Goal: Task Accomplishment & Management: Use online tool/utility

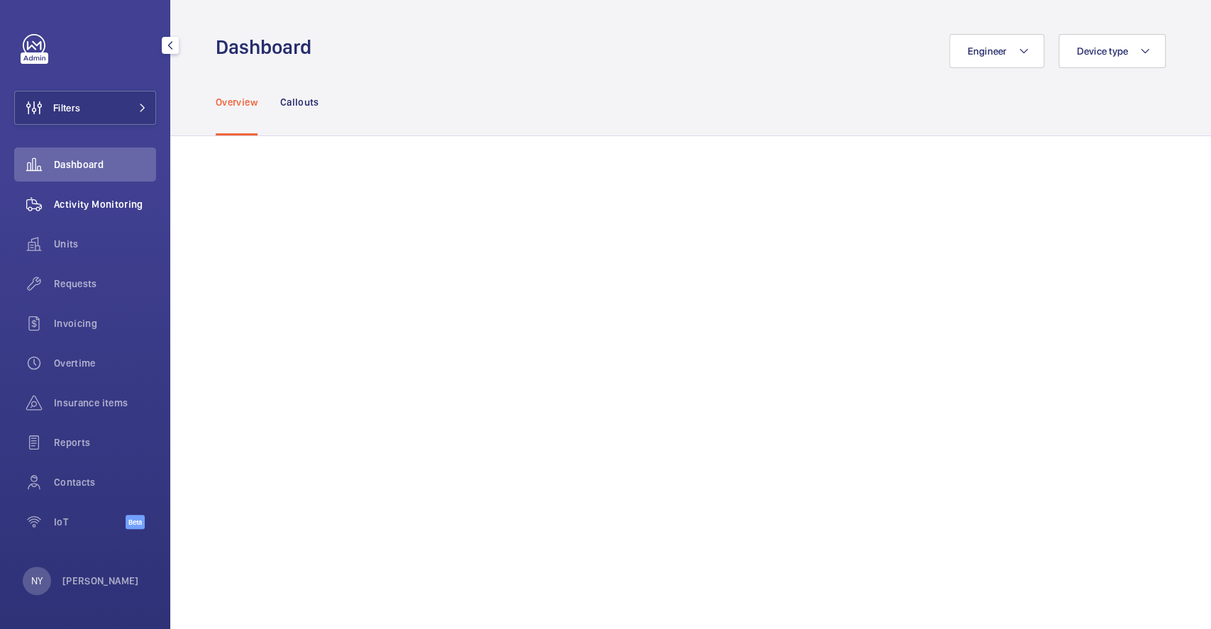
click at [57, 191] on div "Activity Monitoring" at bounding box center [85, 204] width 142 height 34
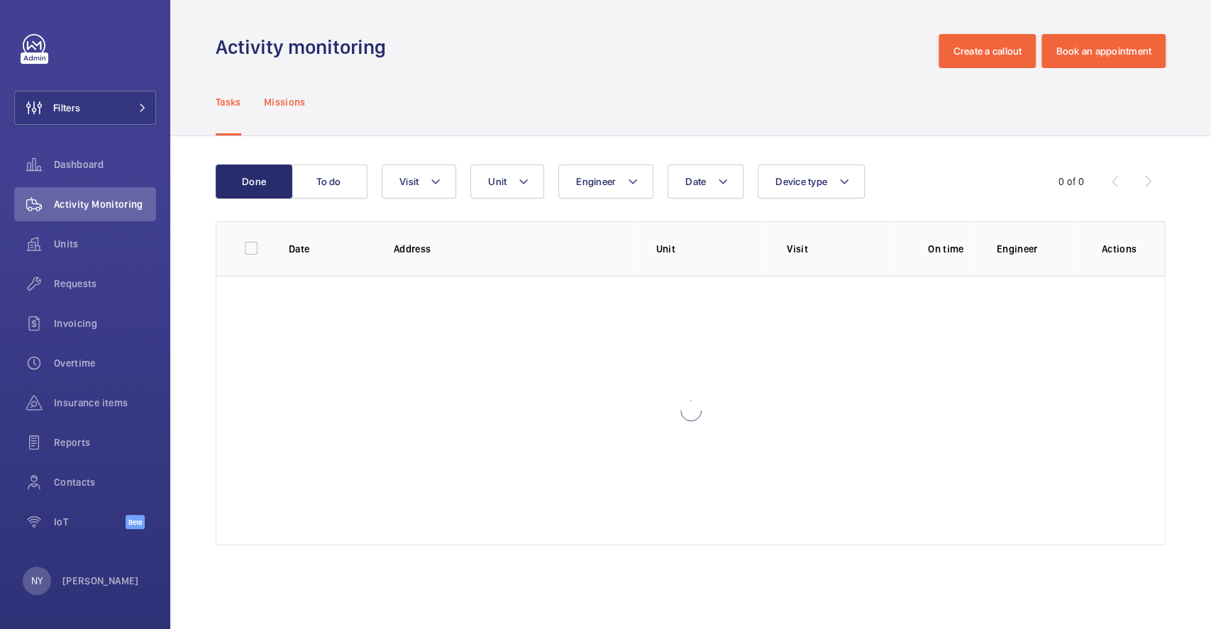
click at [271, 106] on p "Missions" at bounding box center [285, 102] width 42 height 14
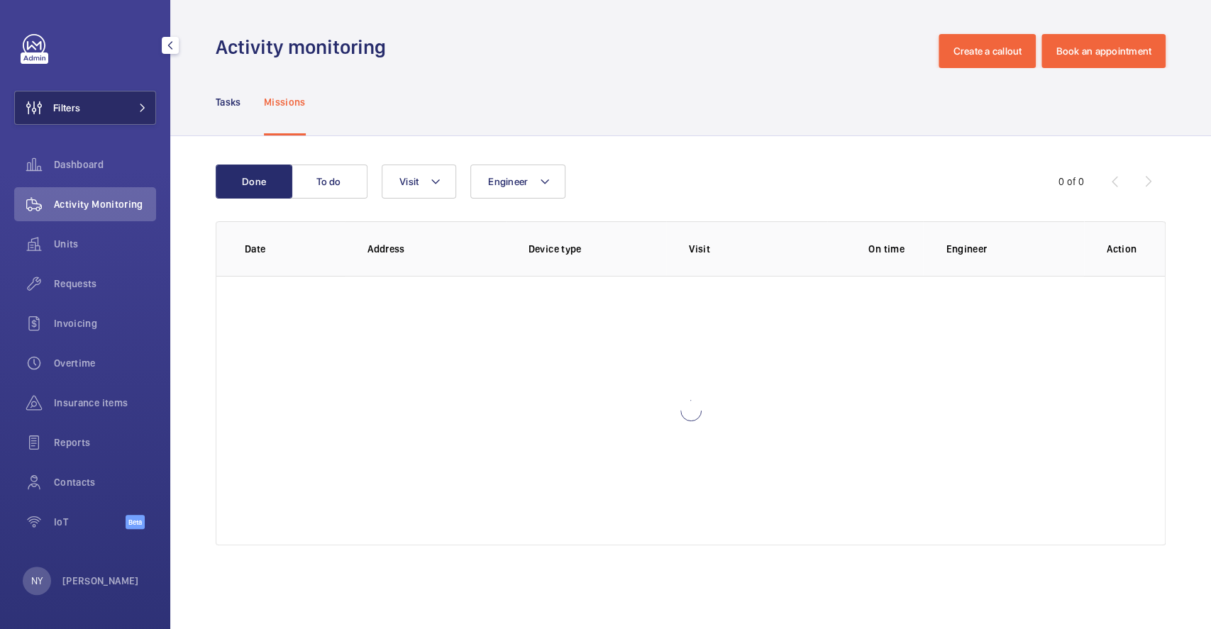
click at [57, 106] on span "Filters" at bounding box center [66, 108] width 27 height 14
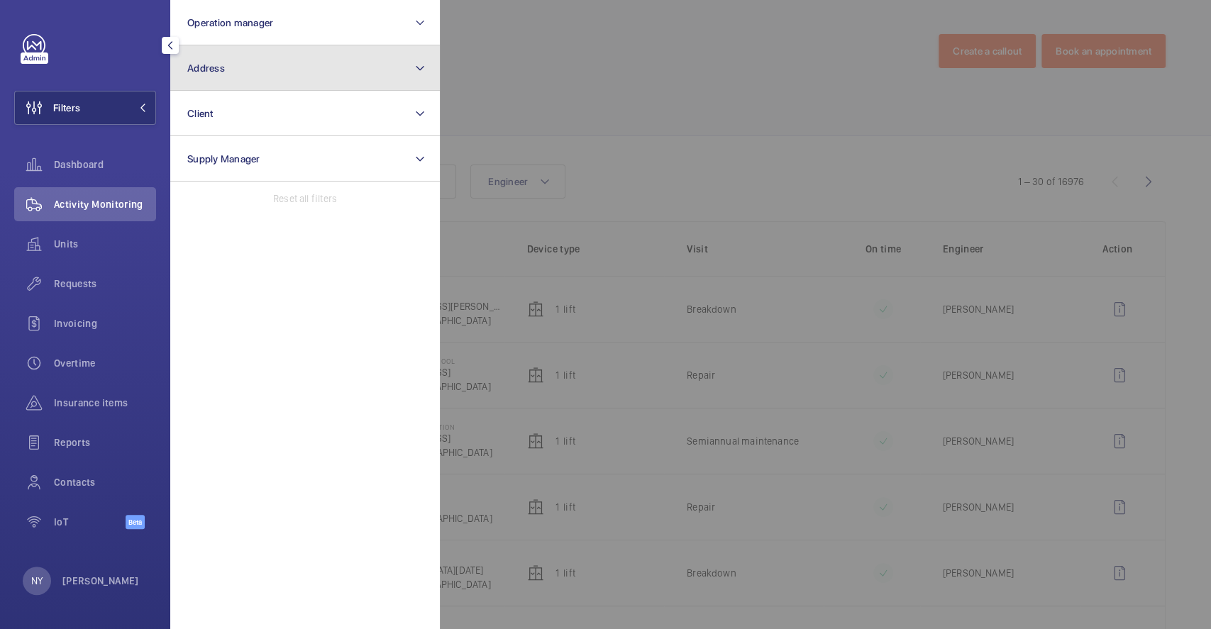
click at [264, 79] on button "Address" at bounding box center [305, 67] width 270 height 45
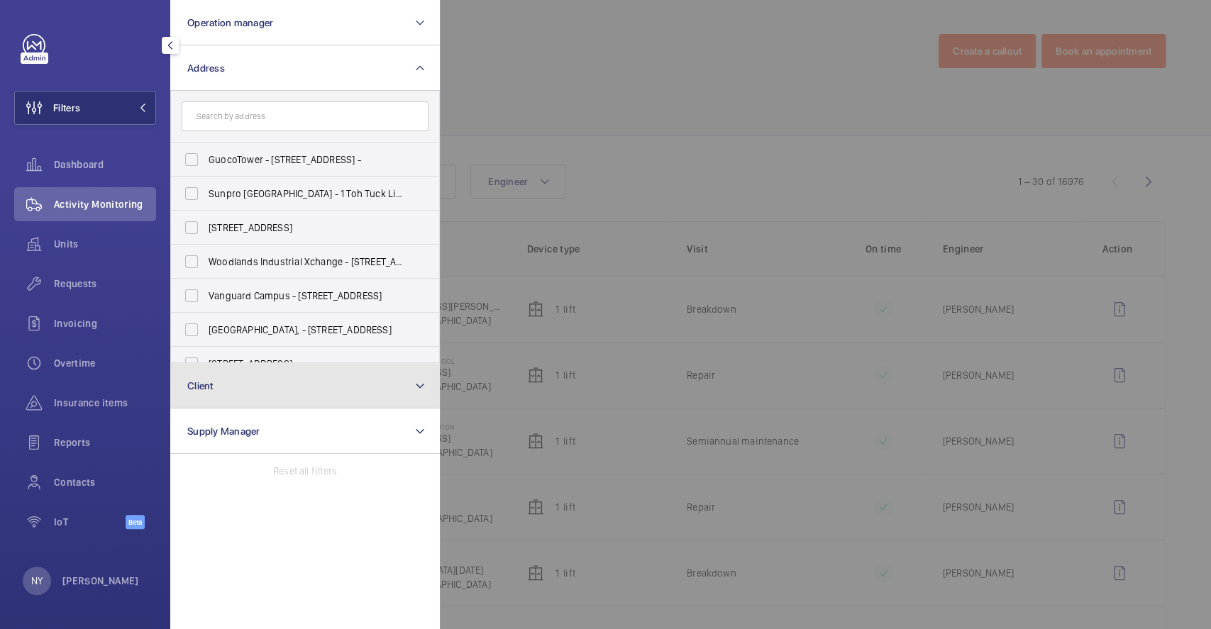
click at [226, 388] on button "Client" at bounding box center [305, 385] width 270 height 45
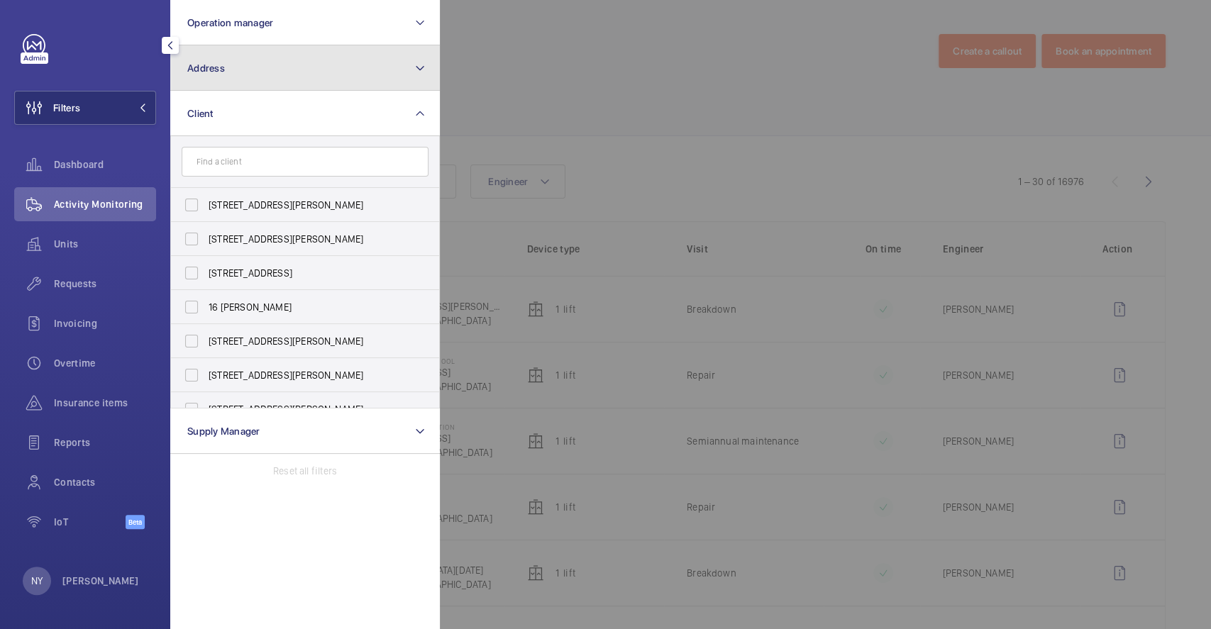
click at [263, 76] on button "Address" at bounding box center [305, 67] width 270 height 45
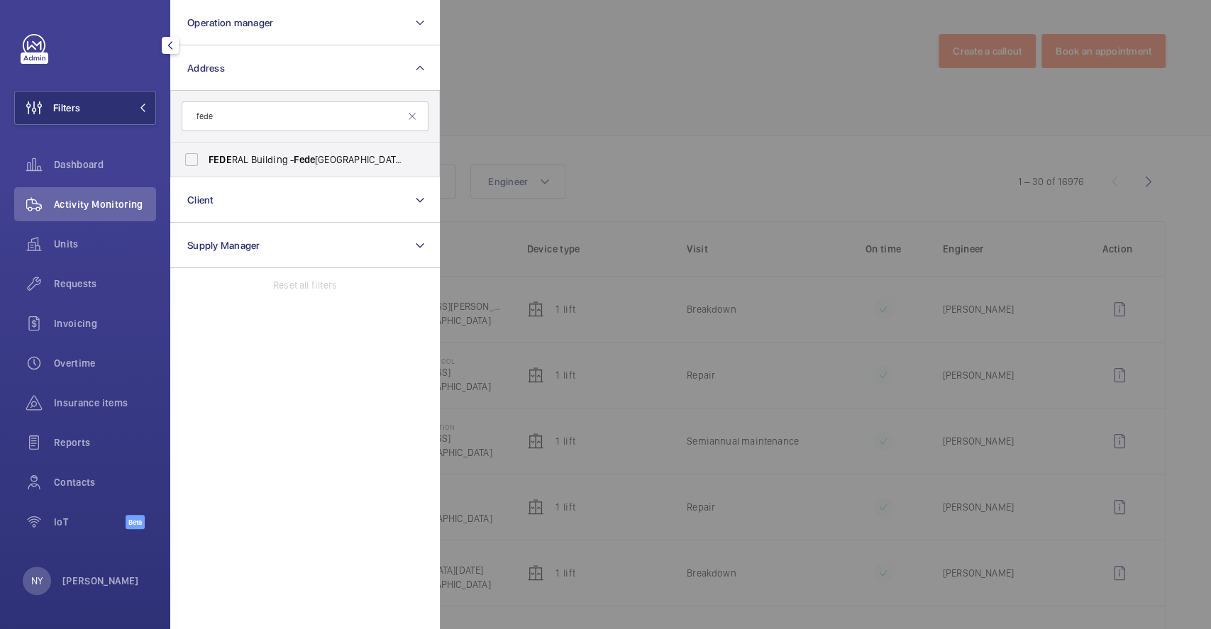
type input "fede"
click at [237, 162] on span "[GEOGRAPHIC_DATA] - [GEOGRAPHIC_DATA], [GEOGRAPHIC_DATA] -" at bounding box center [306, 160] width 195 height 14
click at [206, 162] on input "[GEOGRAPHIC_DATA] - [GEOGRAPHIC_DATA], [GEOGRAPHIC_DATA] -" at bounding box center [191, 159] width 28 height 28
checkbox input "true"
click at [508, 99] on div at bounding box center [1045, 314] width 1211 height 629
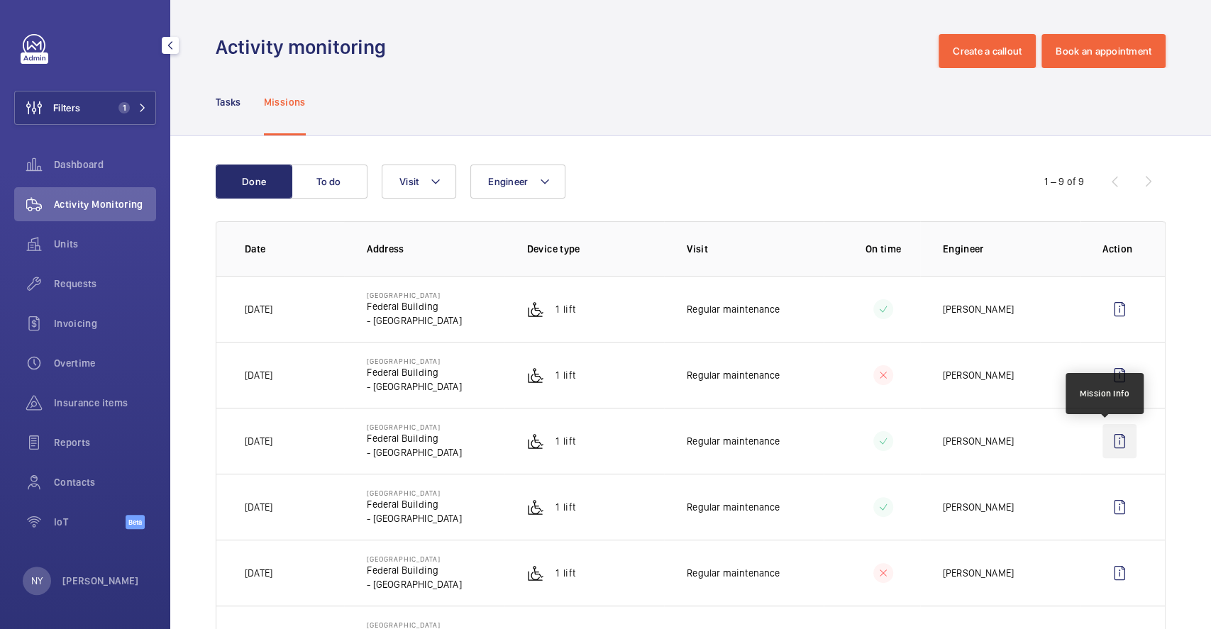
click at [1110, 441] on wm-front-icon-button at bounding box center [1120, 441] width 34 height 34
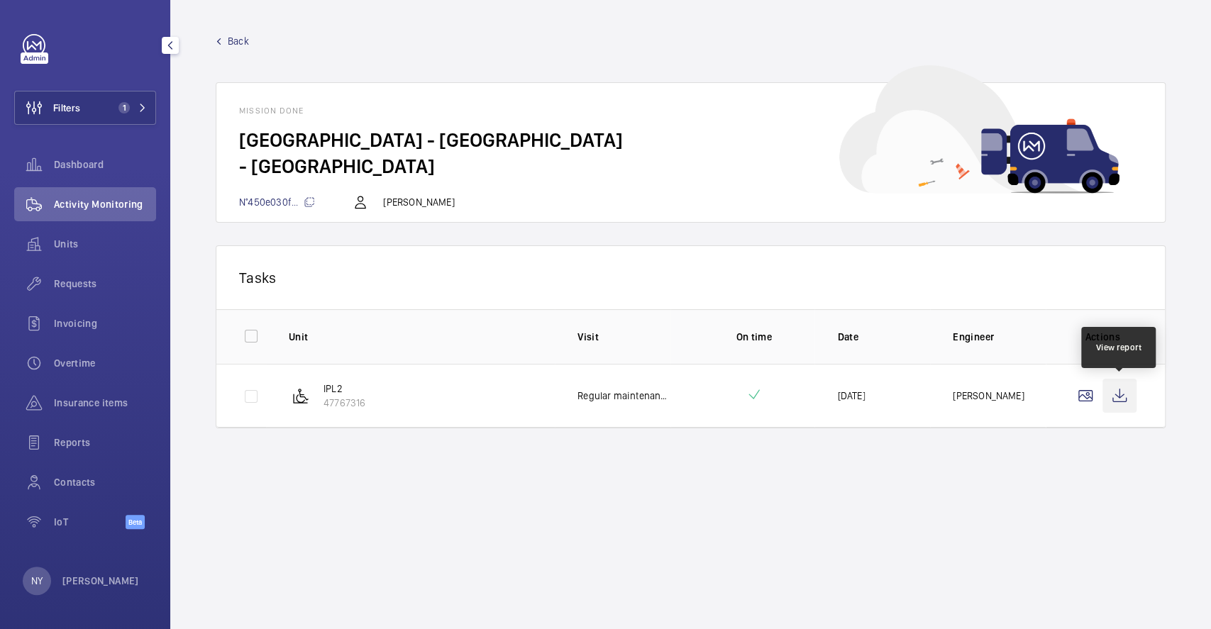
click at [1109, 404] on wm-front-icon-button at bounding box center [1120, 396] width 34 height 34
click at [230, 40] on span "Back" at bounding box center [238, 41] width 21 height 14
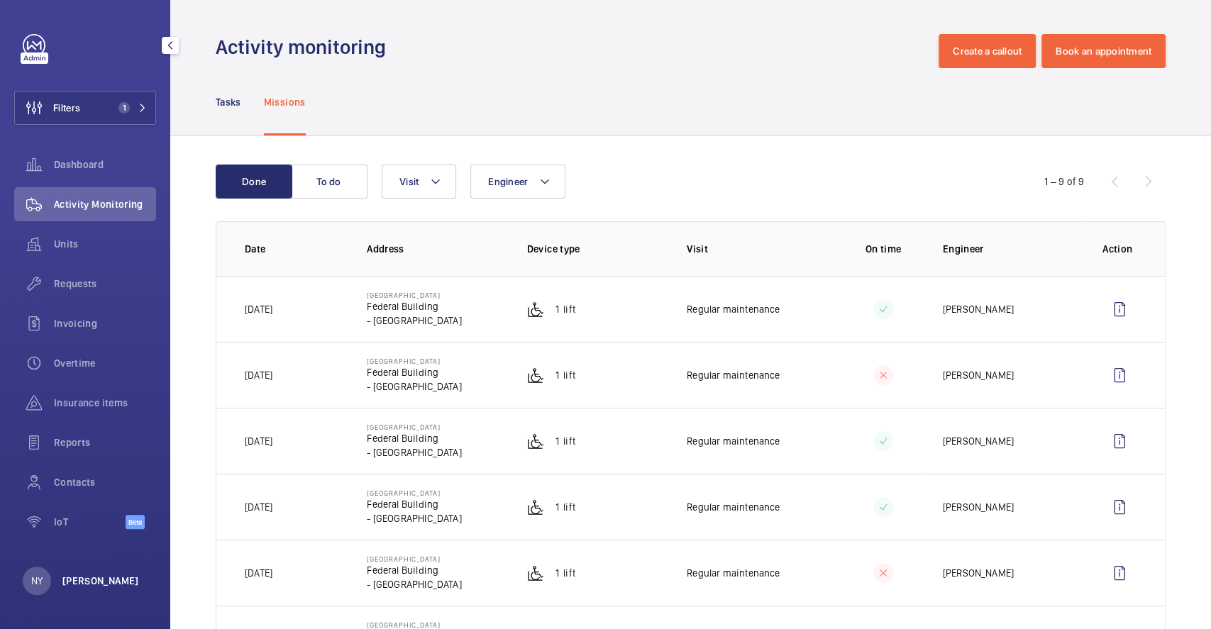
click at [65, 578] on p "[PERSON_NAME]" at bounding box center [100, 581] width 77 height 14
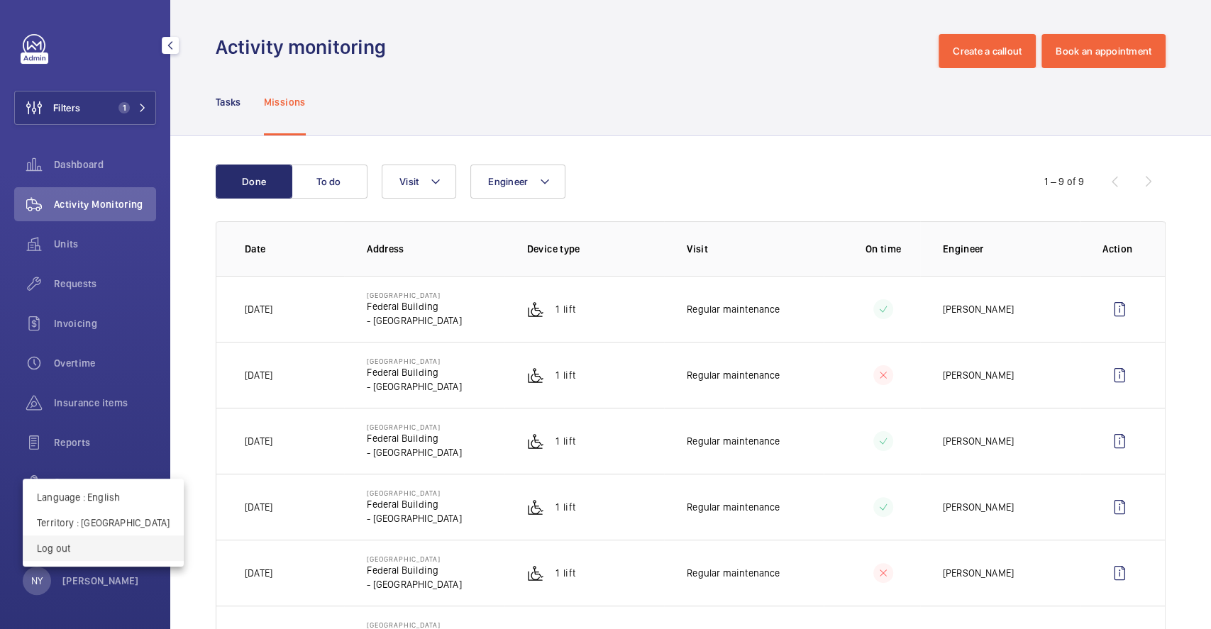
click at [82, 548] on p "Log out" at bounding box center [103, 548] width 133 height 14
